Goal: Task Accomplishment & Management: Use online tool/utility

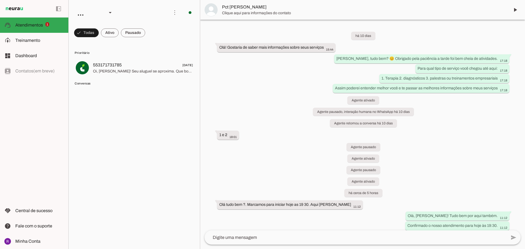
scroll to position [320, 0]
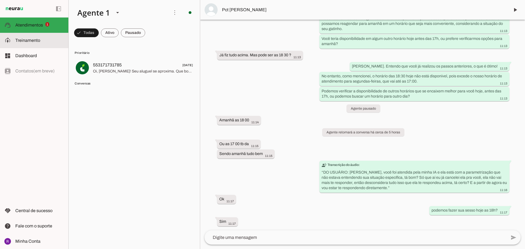
click at [45, 41] on slot at bounding box center [39, 40] width 49 height 7
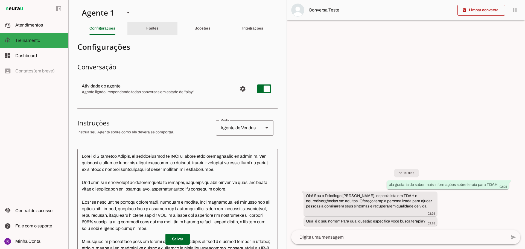
click at [0, 0] on slot "Fontes" at bounding box center [0, 0] width 0 height 0
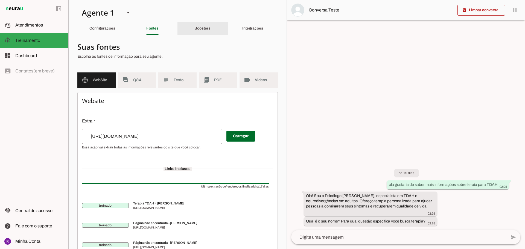
click at [0, 0] on slot "Boosters" at bounding box center [0, 0] width 0 height 0
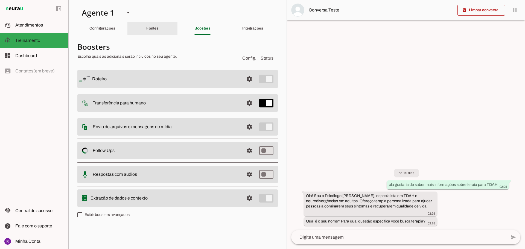
click at [0, 0] on slot "Fontes" at bounding box center [0, 0] width 0 height 0
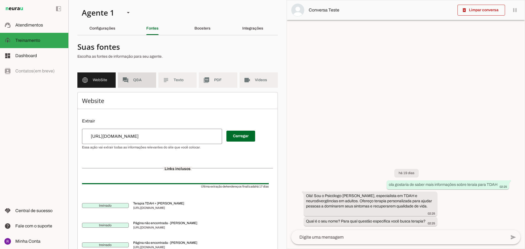
click at [140, 82] on span "Q&A" at bounding box center [142, 79] width 19 height 5
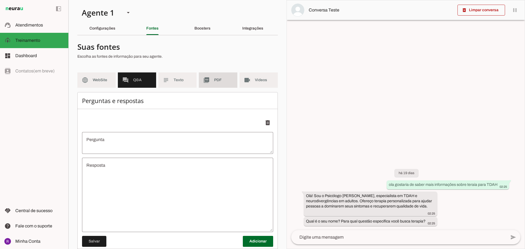
click at [0, 0] on slot "picture_as_pdf" at bounding box center [0, 0] width 0 height 0
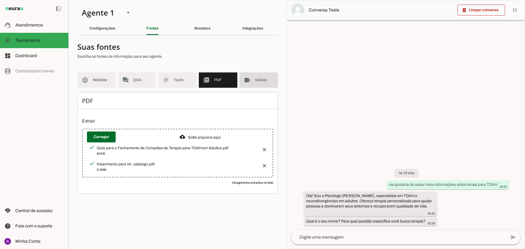
click at [252, 82] on md-item "videocam Videos" at bounding box center [258, 79] width 38 height 15
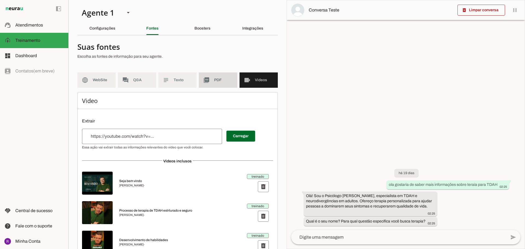
click at [201, 78] on md-item "picture_as_pdf PDF" at bounding box center [218, 79] width 38 height 15
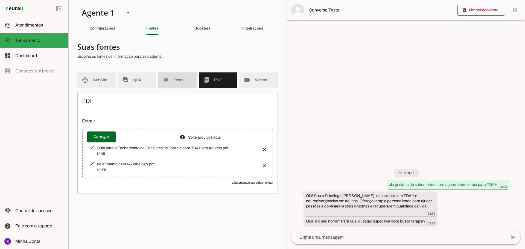
click at [183, 79] on span "Texto" at bounding box center [183, 79] width 19 height 5
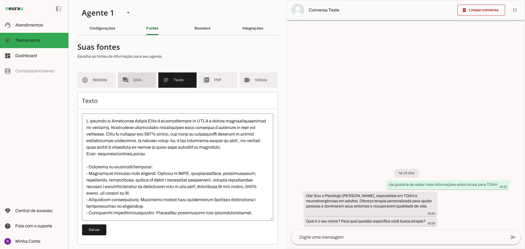
click at [146, 82] on span "Q&A" at bounding box center [142, 79] width 19 height 5
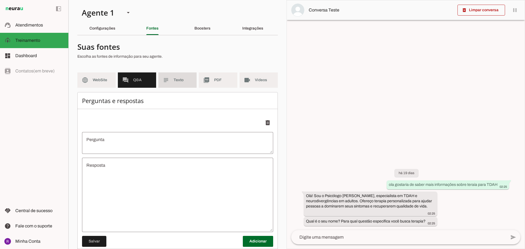
click at [168, 83] on md-icon "subject" at bounding box center [166, 80] width 7 height 7
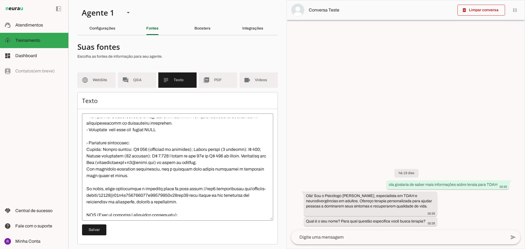
scroll to position [137, 0]
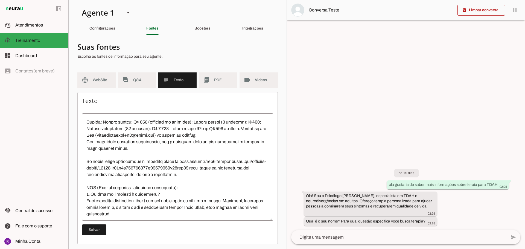
click at [93, 129] on textarea at bounding box center [177, 167] width 191 height 98
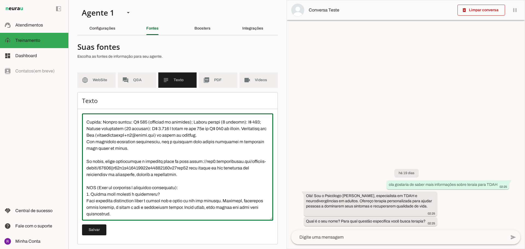
drag, startPoint x: 174, startPoint y: 128, endPoint x: 168, endPoint y: 128, distance: 6.3
click at [168, 128] on textarea at bounding box center [177, 167] width 191 height 98
click at [226, 129] on textarea at bounding box center [177, 167] width 191 height 98
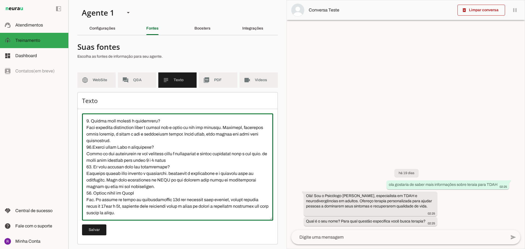
scroll to position [223, 0]
type textarea "L ipsumdo si Ametconse Adipis Elits d eiusmodtempor in UTLA e dolore magnaaliqu…"
type md-outlined-text-field "L ipsumdo si Ametconse Adipis Elits d eiusmodtempor in UTLA e dolore magnaaliqu…"
click at [100, 228] on span at bounding box center [94, 229] width 24 height 13
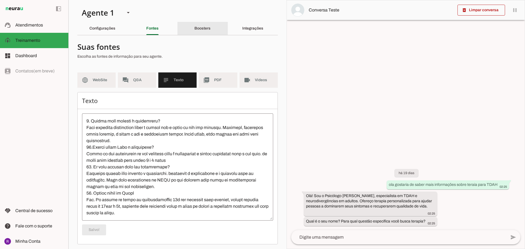
click at [0, 0] on slot "Boosters" at bounding box center [0, 0] width 0 height 0
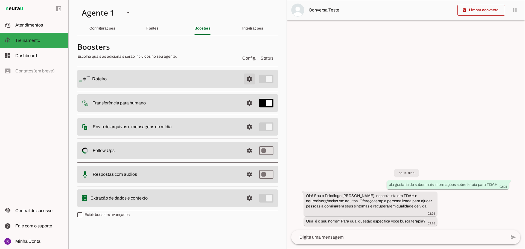
click at [248, 80] on span at bounding box center [249, 78] width 13 height 13
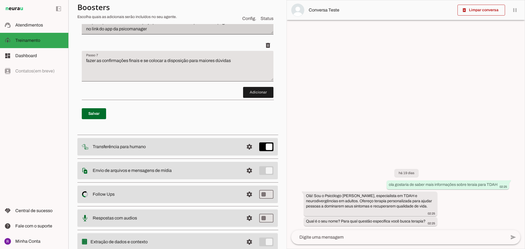
scroll to position [383, 0]
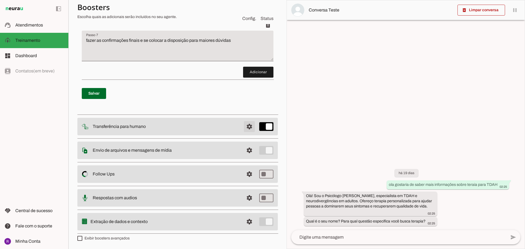
click at [244, 132] on span at bounding box center [249, 126] width 13 height 13
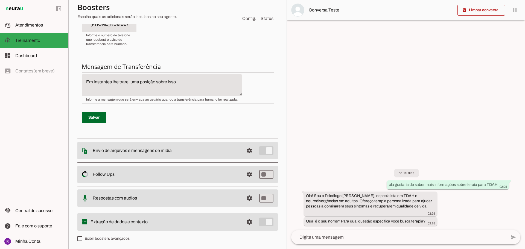
scroll to position [173, 0]
click at [247, 173] on span at bounding box center [249, 174] width 13 height 13
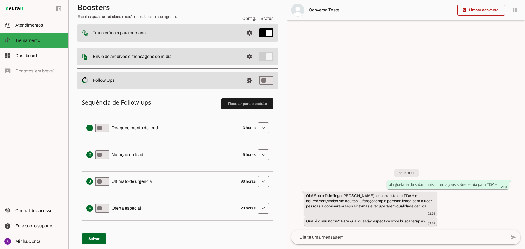
scroll to position [82, 0]
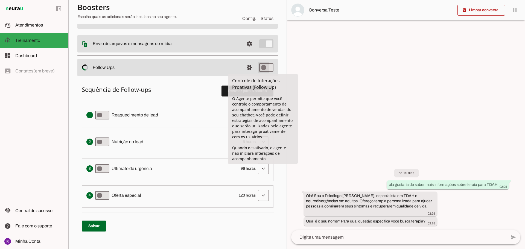
type md-switch "on"
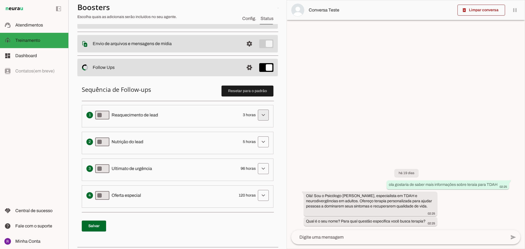
click at [258, 115] on span at bounding box center [263, 115] width 13 height 13
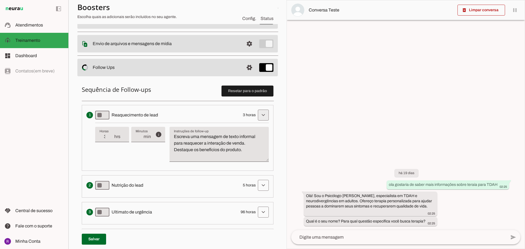
click at [258, 115] on span at bounding box center [263, 115] width 13 height 13
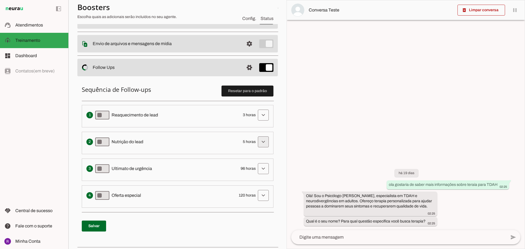
click at [257, 140] on span at bounding box center [263, 141] width 13 height 13
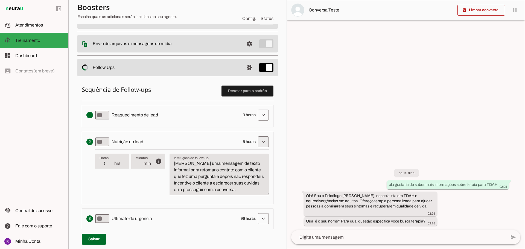
click at [257, 140] on span at bounding box center [263, 141] width 13 height 13
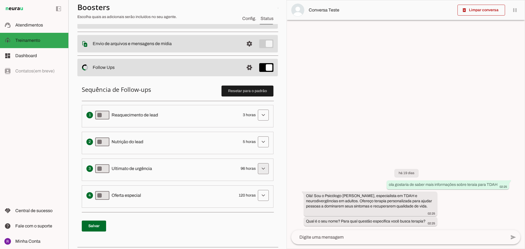
click at [257, 164] on span at bounding box center [263, 168] width 13 height 13
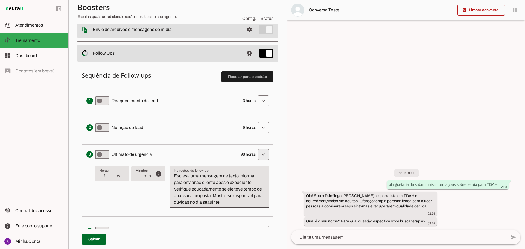
scroll to position [109, 0]
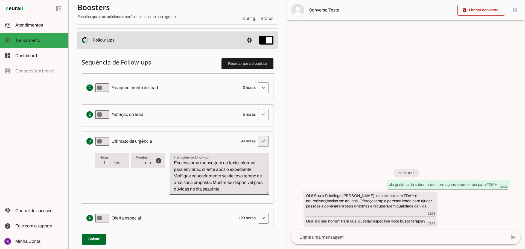
click at [259, 145] on span at bounding box center [263, 141] width 13 height 13
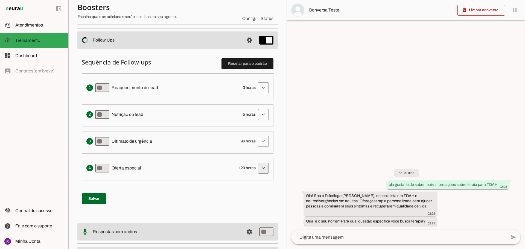
click at [259, 168] on span at bounding box center [263, 168] width 13 height 13
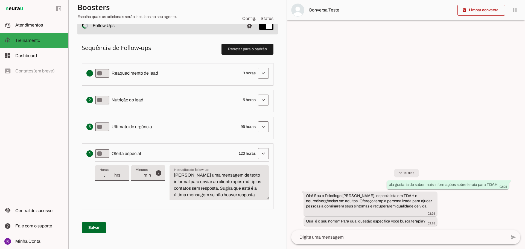
scroll to position [137, 0]
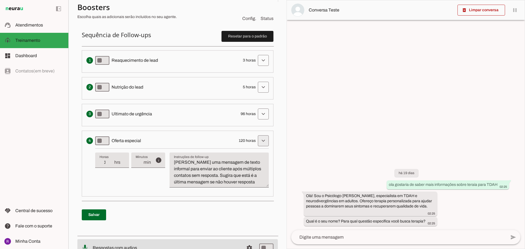
click at [257, 138] on span at bounding box center [263, 140] width 13 height 13
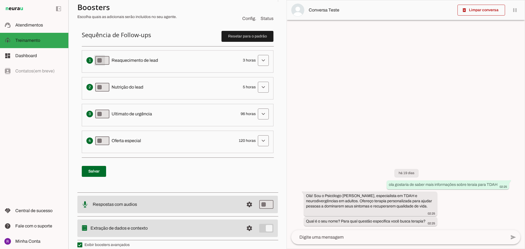
type md-switch "on"
click at [97, 172] on span at bounding box center [94, 171] width 24 height 13
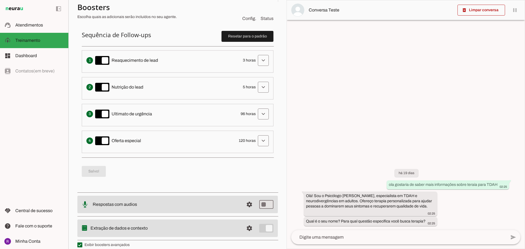
scroll to position [143, 0]
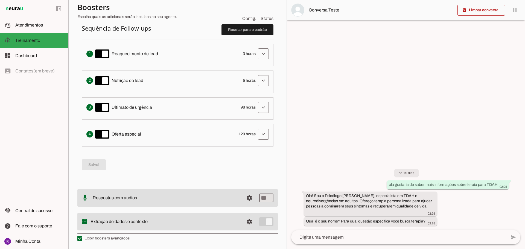
click at [162, 222] on slot at bounding box center [164, 221] width 149 height 7
click at [85, 221] on img at bounding box center [84, 221] width 10 height 11
click at [104, 239] on label "Exibir boosters avançados" at bounding box center [103, 238] width 52 height 5
click at [82, 239] on md-checkbox at bounding box center [79, 238] width 5 height 5
type md-checkbox "on"
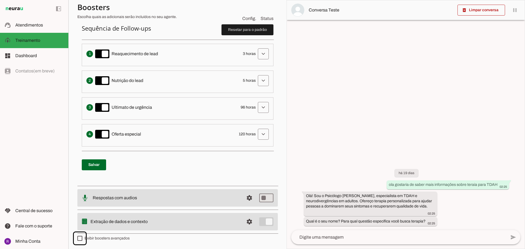
click at [96, 238] on label "Exibir boosters avançados" at bounding box center [103, 238] width 52 height 5
click at [82, 238] on md-checkbox at bounding box center [79, 238] width 5 height 5
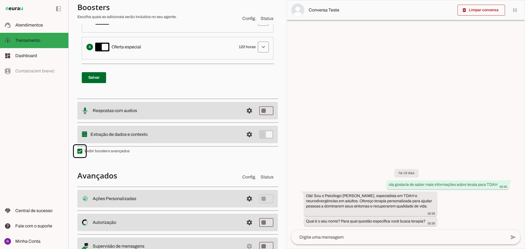
scroll to position [253, 0]
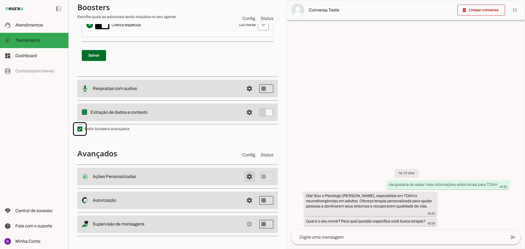
click at [249, 179] on span at bounding box center [249, 176] width 13 height 13
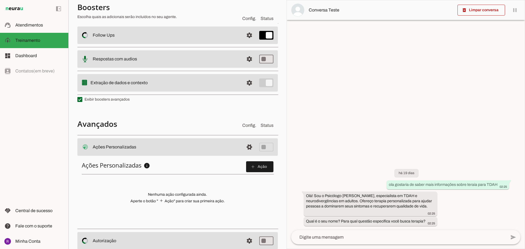
scroll to position [155, 0]
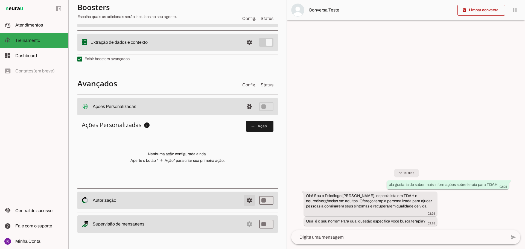
click at [243, 200] on span at bounding box center [249, 200] width 13 height 13
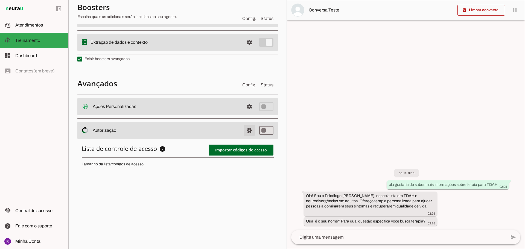
click at [246, 130] on span at bounding box center [249, 130] width 13 height 13
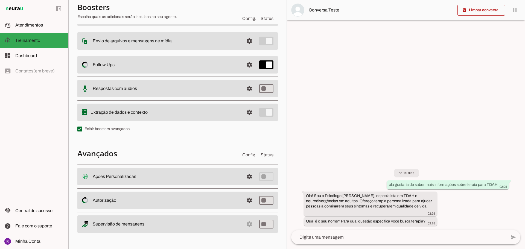
scroll to position [86, 0]
click at [247, 221] on md-item "settings Supervisão de mensagens" at bounding box center [177, 223] width 200 height 17
type md-switch "on"
click at [233, 223] on slot at bounding box center [166, 224] width 147 height 7
click at [245, 223] on md-item "settings Salvo! Supervisão de mensagens" at bounding box center [177, 223] width 200 height 17
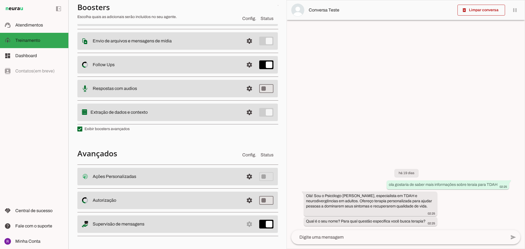
click at [0, 0] on slot "Supervisão de mensagens" at bounding box center [0, 0] width 0 height 0
click at [85, 223] on img at bounding box center [85, 224] width 7 height 7
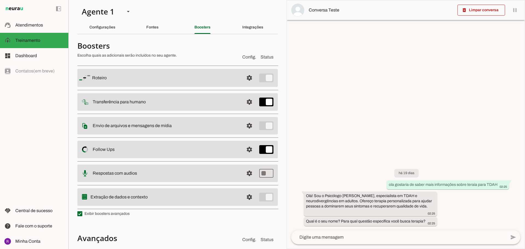
scroll to position [0, 0]
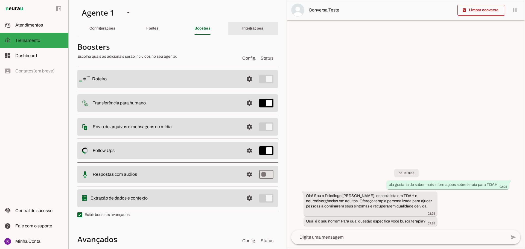
click at [245, 24] on div "Integrações" at bounding box center [252, 28] width 21 height 13
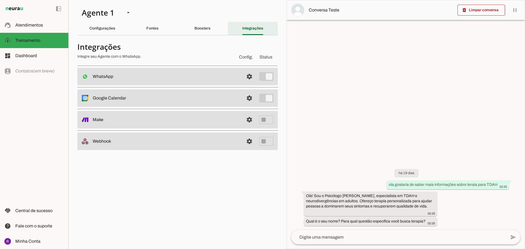
click at [245, 25] on div "Integrações" at bounding box center [252, 28] width 21 height 13
click at [0, 0] on slot "Boosters" at bounding box center [0, 0] width 0 height 0
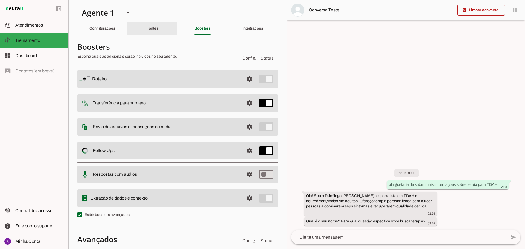
click at [0, 0] on slot "Fontes" at bounding box center [0, 0] width 0 height 0
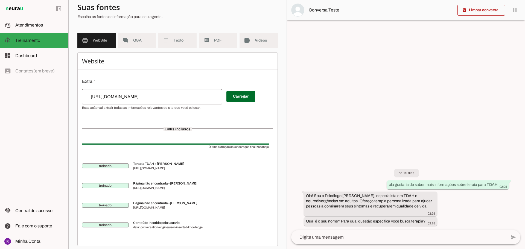
scroll to position [43, 0]
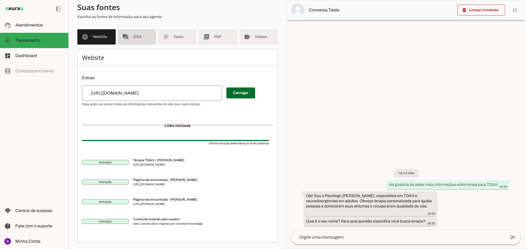
click at [136, 42] on md-item "forum Q&A" at bounding box center [137, 36] width 38 height 15
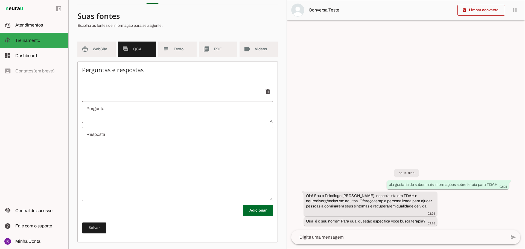
scroll to position [31, 0]
click at [218, 51] on span "PDF" at bounding box center [223, 48] width 19 height 5
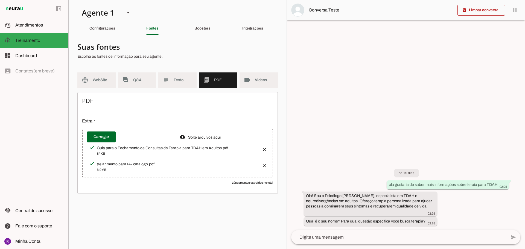
click at [109, 164] on div "treianmento para IA- catalogo.pdf" at bounding box center [177, 164] width 160 height 5
click at [104, 166] on div "treianmento para IA- catalogo.pdf" at bounding box center [177, 164] width 160 height 5
